Goal: Task Accomplishment & Management: Use online tool/utility

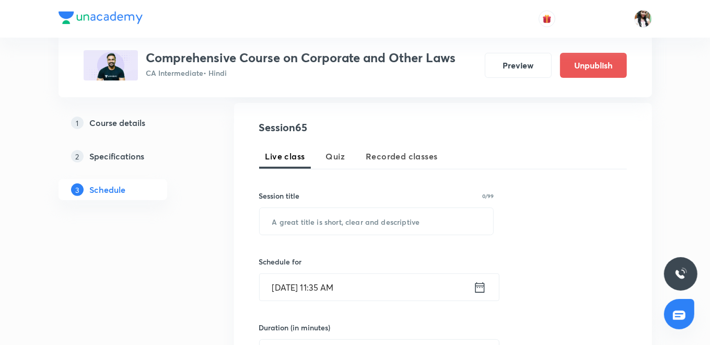
scroll to position [232, 0]
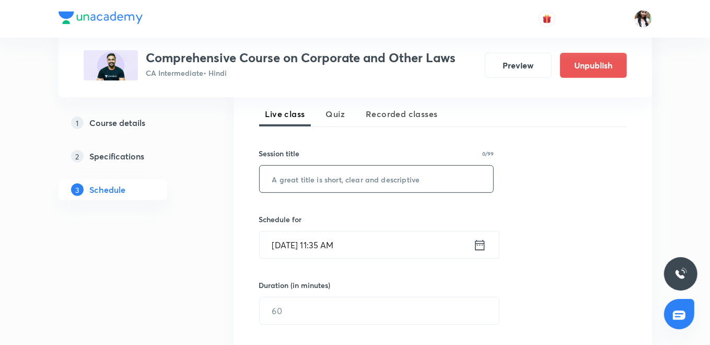
paste input "Deposits"
type input "Deposits"
click at [474, 239] on icon at bounding box center [479, 245] width 13 height 15
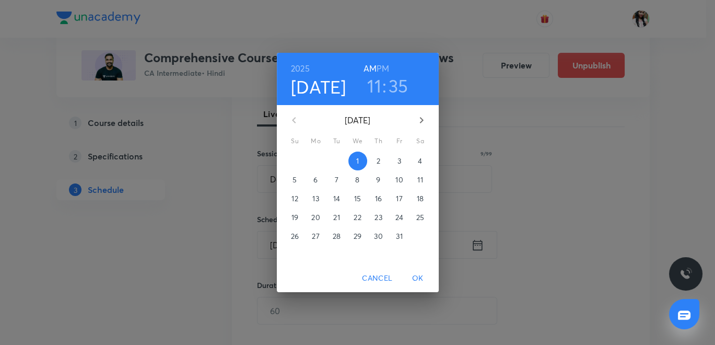
click at [382, 66] on h6 "PM" at bounding box center [383, 68] width 13 height 15
click at [376, 88] on h3 "11" at bounding box center [374, 86] width 14 height 22
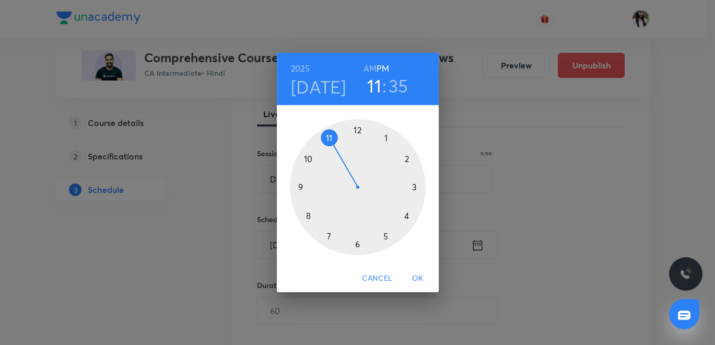
click at [309, 158] on div at bounding box center [358, 187] width 136 height 136
click at [357, 129] on div at bounding box center [358, 187] width 136 height 136
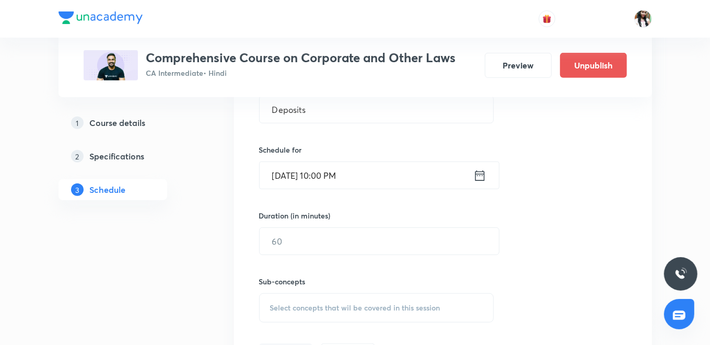
scroll to position [348, 0]
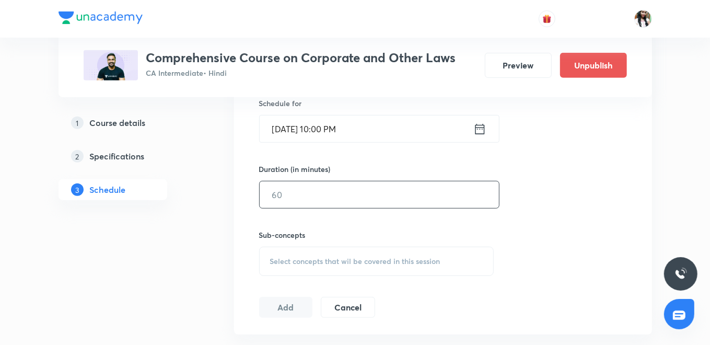
click at [355, 195] on input "text" at bounding box center [379, 194] width 239 height 27
type input "120"
click at [302, 261] on span "Select concepts that wil be covered in this session" at bounding box center [355, 261] width 170 height 8
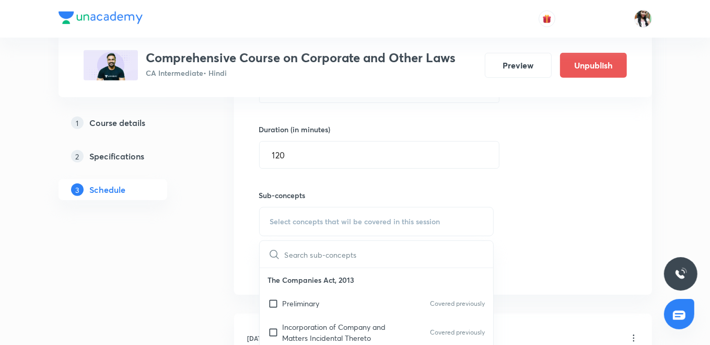
scroll to position [406, 0]
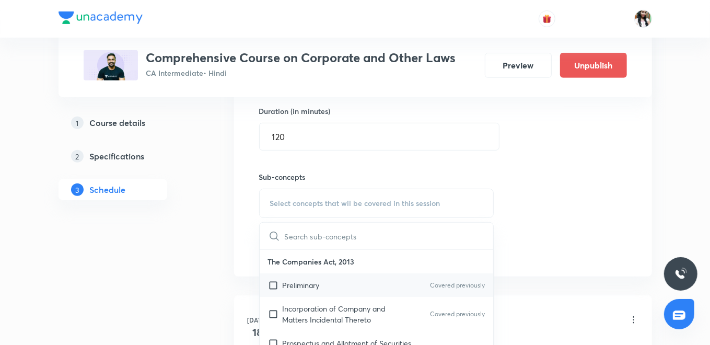
click at [311, 280] on p "Preliminary" at bounding box center [301, 285] width 37 height 11
checkbox input "true"
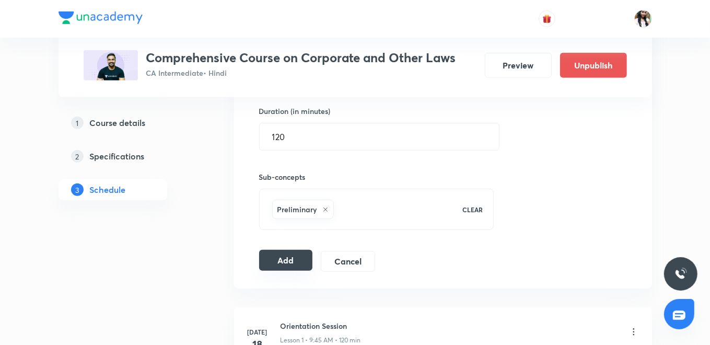
click at [289, 257] on button "Add" at bounding box center [286, 260] width 54 height 21
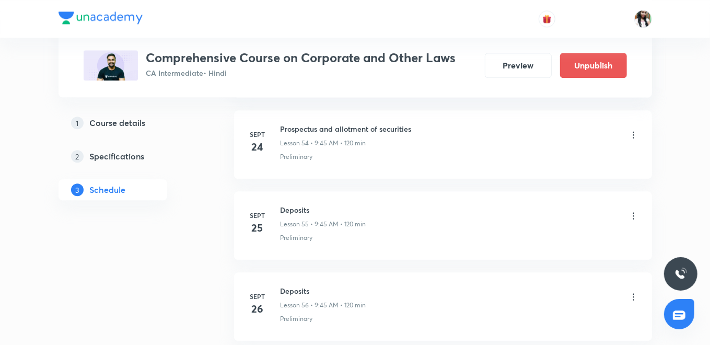
scroll to position [5341, 0]
